Goal: Information Seeking & Learning: Learn about a topic

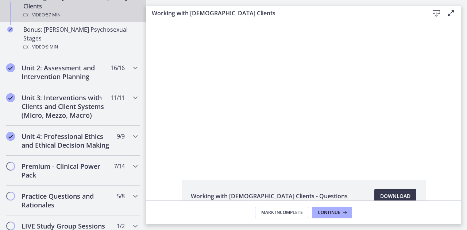
scroll to position [568, 0]
click at [86, 135] on h2 "Unit 4: Professional Ethics and Ethical Decision Making" at bounding box center [66, 140] width 89 height 17
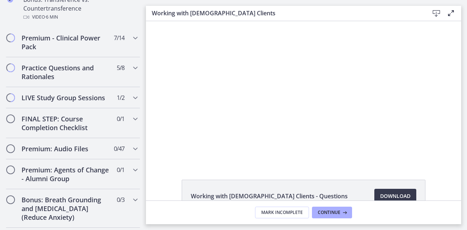
scroll to position [630, 0]
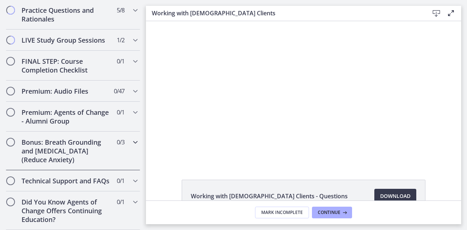
click at [60, 155] on h2 "Bonus: Breath Grounding and [MEDICAL_DATA] (Reduce Anxiety)" at bounding box center [66, 151] width 89 height 26
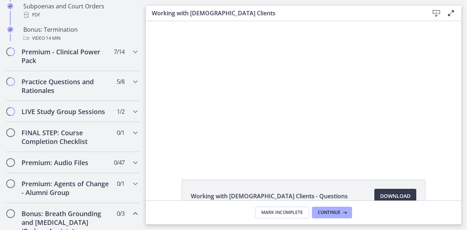
scroll to position [397, 0]
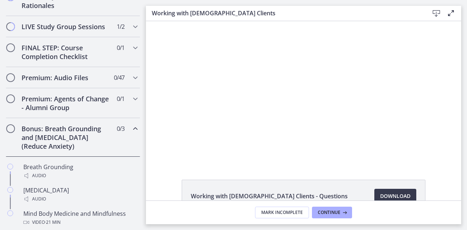
click at [62, 151] on h2 "Bonus: Breath Grounding and [MEDICAL_DATA] (Reduce Anxiety)" at bounding box center [66, 137] width 89 height 26
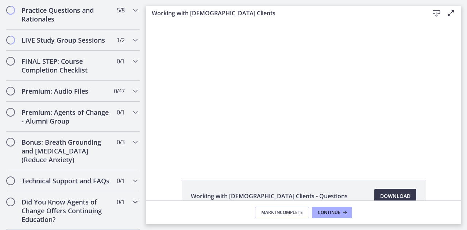
click at [64, 217] on h2 "Did You Know Agents of Change Offers Continuing Education?" at bounding box center [66, 211] width 89 height 26
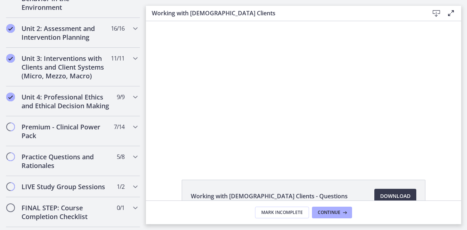
scroll to position [241, 0]
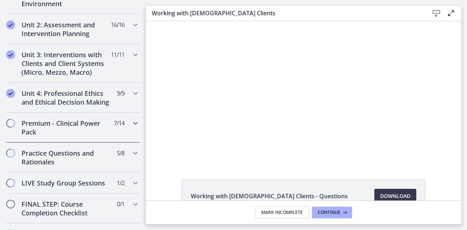
click at [26, 136] on h2 "Premium - Clinical Power Pack" at bounding box center [66, 127] width 89 height 17
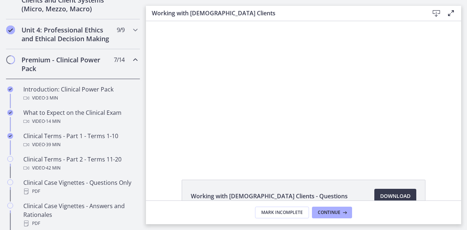
scroll to position [311, 0]
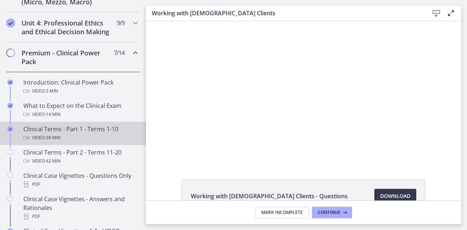
click at [52, 137] on div "Clinical Terms - Part 1 - Terms 1-10 Video · 39 min" at bounding box center [80, 133] width 114 height 17
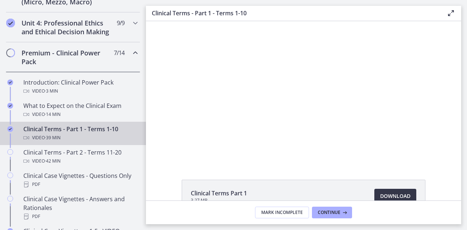
click at [390, 196] on span "Download Opens in a new window" at bounding box center [395, 196] width 30 height 9
